Goal: Task Accomplishment & Management: Use online tool/utility

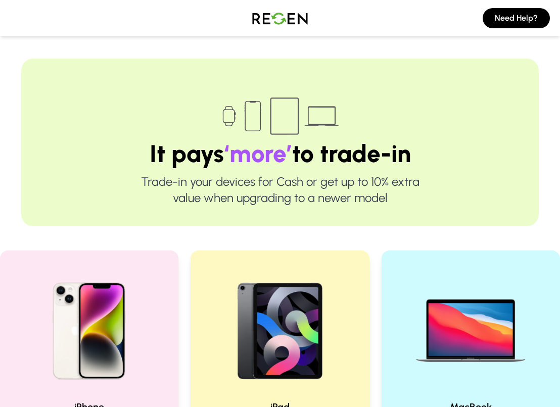
click at [127, 400] on h2 "iPhone" at bounding box center [89, 407] width 154 height 14
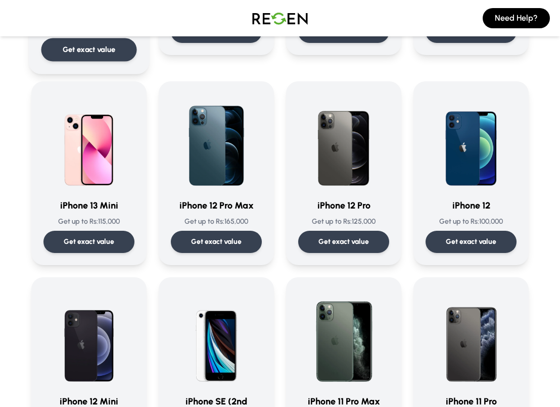
scroll to position [648, 0]
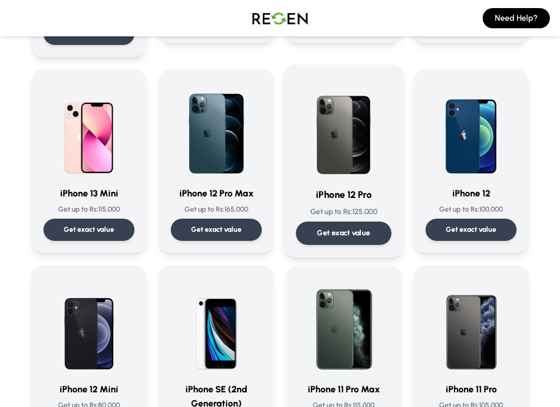
click at [357, 226] on div "Get exact value" at bounding box center [343, 233] width 95 height 23
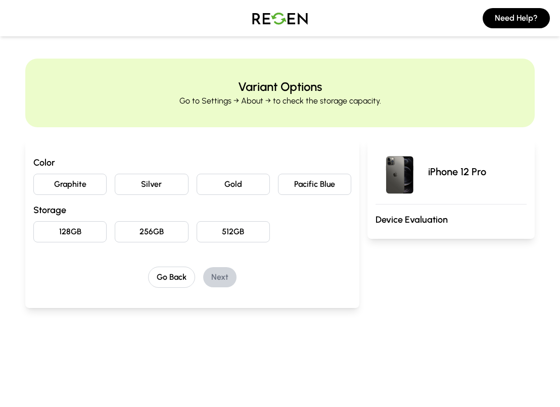
click at [77, 182] on button "Graphite" at bounding box center [69, 184] width 73 height 21
click at [170, 232] on button "256GB" at bounding box center [151, 231] width 73 height 21
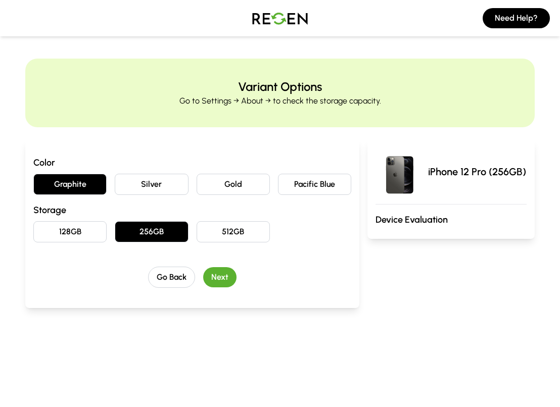
click at [225, 278] on button "Next" at bounding box center [219, 277] width 33 height 20
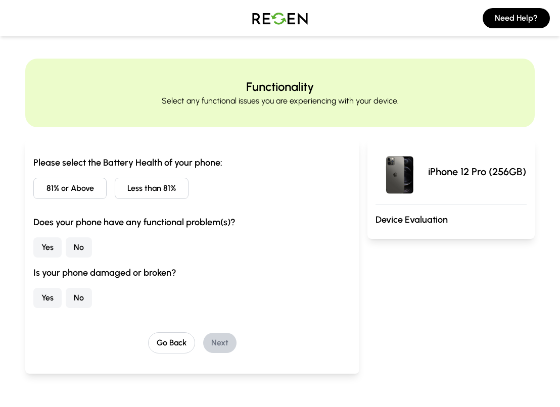
click at [65, 190] on button "81% or Above" at bounding box center [69, 188] width 73 height 21
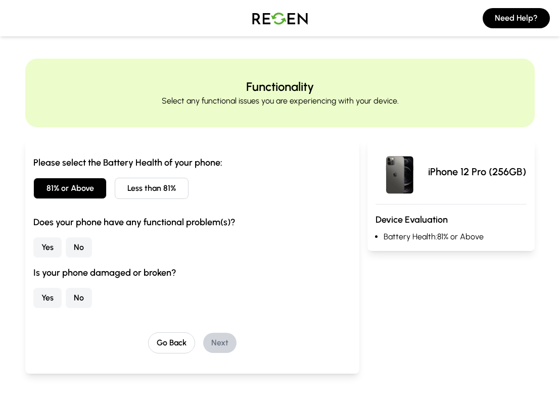
click at [43, 247] on button "Yes" at bounding box center [47, 247] width 28 height 20
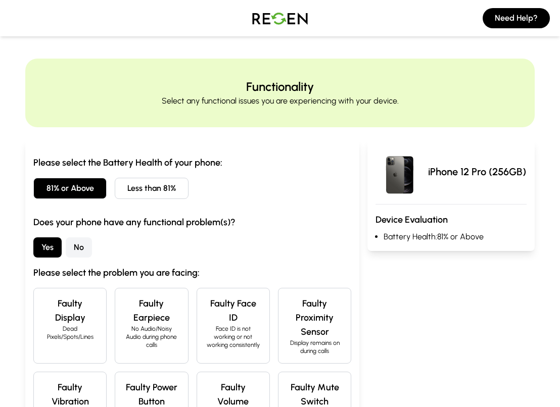
click at [66, 247] on button "No" at bounding box center [79, 247] width 26 height 20
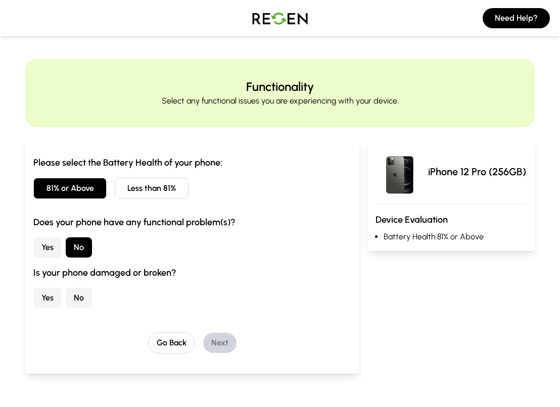
click at [46, 297] on button "Yes" at bounding box center [47, 298] width 28 height 20
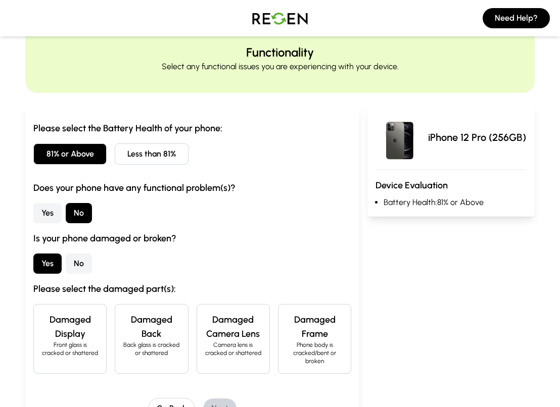
click at [149, 351] on p "Back glass is cracked or shattered" at bounding box center [151, 349] width 56 height 16
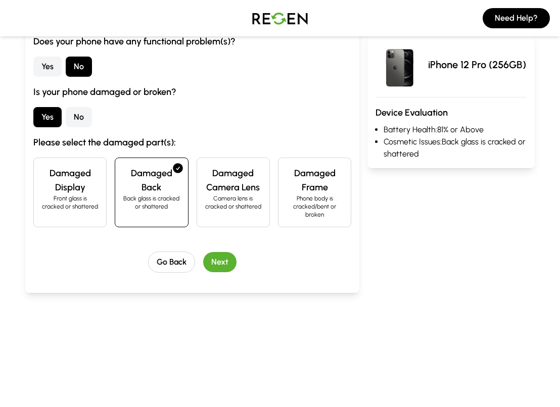
scroll to position [182, 0]
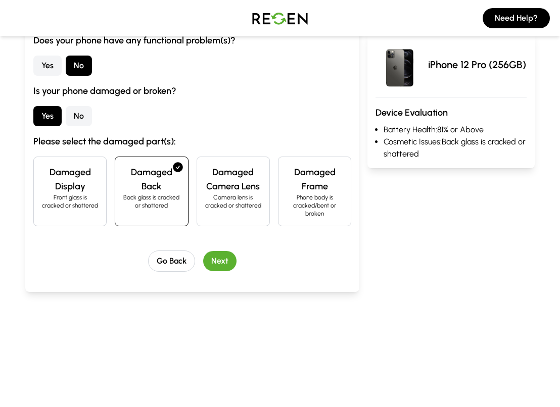
click at [226, 263] on button "Next" at bounding box center [219, 261] width 33 height 20
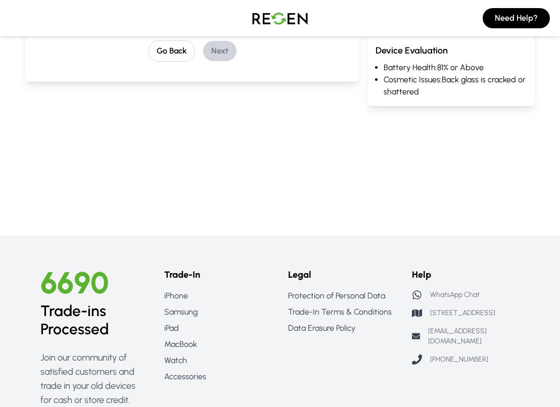
scroll to position [0, 0]
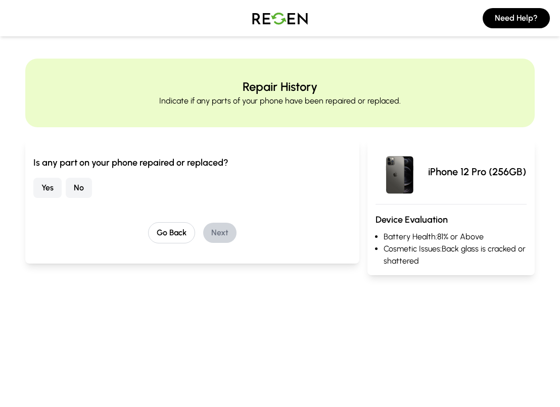
click at [82, 185] on button "No" at bounding box center [79, 188] width 26 height 20
click at [219, 234] on button "Next" at bounding box center [219, 233] width 33 height 20
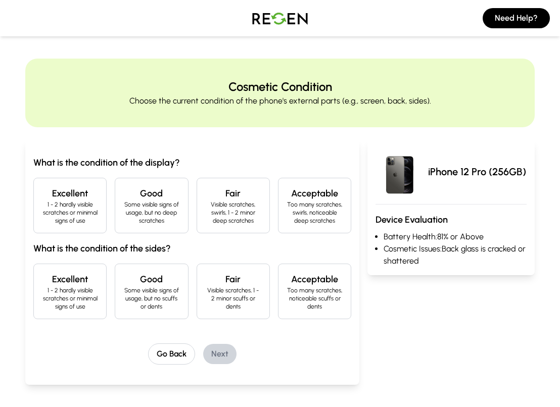
click at [57, 214] on p "1 - 2 hardly visible scratches or minimal signs of use" at bounding box center [70, 213] width 56 height 24
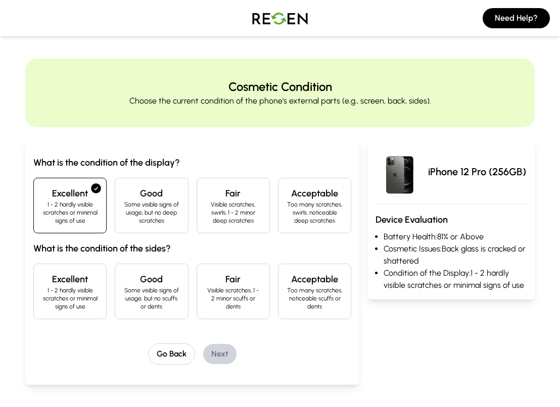
click at [61, 296] on p "1 - 2 hardly visible scratches or minimal signs of use" at bounding box center [70, 298] width 56 height 24
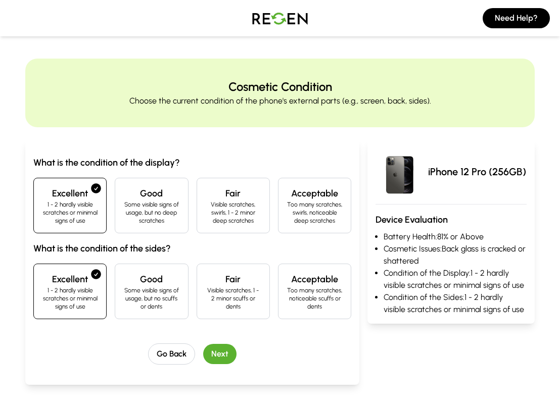
click at [225, 354] on button "Next" at bounding box center [219, 354] width 33 height 20
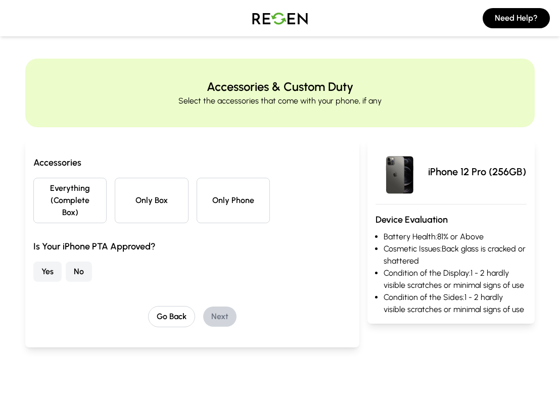
click at [78, 199] on button "Everything (Complete Box)" at bounding box center [69, 200] width 73 height 45
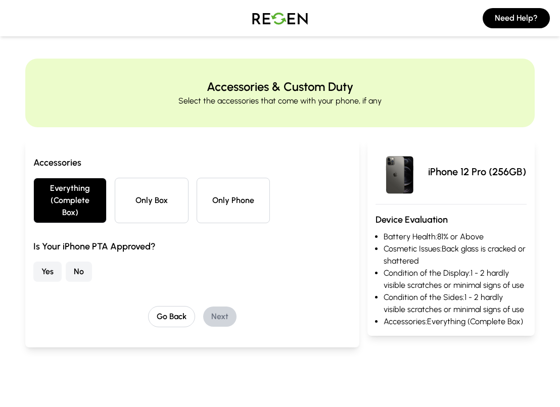
click at [49, 270] on button "Yes" at bounding box center [47, 272] width 28 height 20
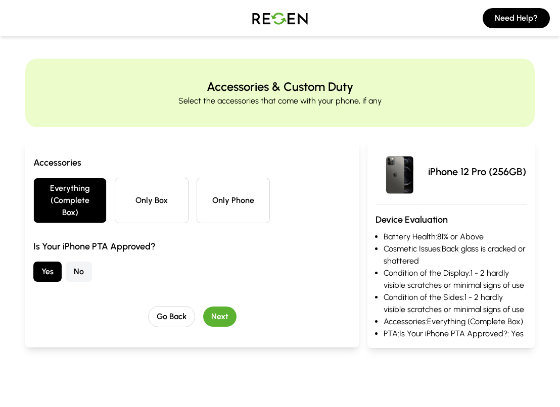
click at [218, 319] on button "Next" at bounding box center [219, 317] width 33 height 20
